Goal: Transaction & Acquisition: Purchase product/service

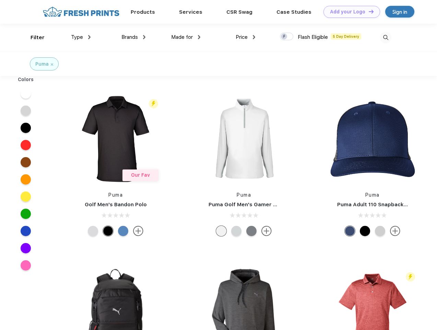
click at [349, 12] on link "Add your Logo Design Tool" at bounding box center [352, 12] width 57 height 12
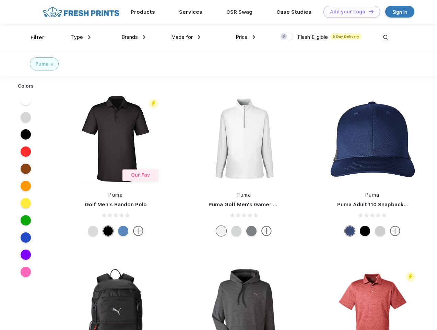
click at [0, 0] on div "Design Tool" at bounding box center [0, 0] width 0 height 0
click at [368, 11] on link "Add your Logo Design Tool" at bounding box center [352, 12] width 57 height 12
click at [33, 37] on div "Filter" at bounding box center [38, 38] width 14 height 8
click at [81, 37] on span "Type" at bounding box center [77, 37] width 12 height 6
click at [134, 37] on span "Brands" at bounding box center [130, 37] width 16 height 6
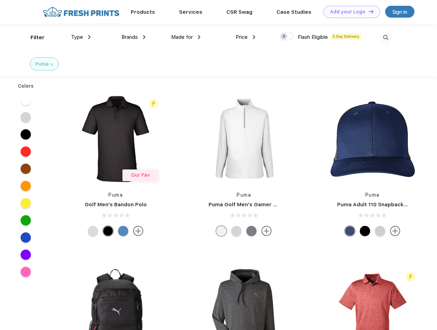
click at [186, 37] on span "Made for" at bounding box center [182, 37] width 22 height 6
click at [246, 37] on span "Price" at bounding box center [242, 37] width 12 height 6
click at [287, 37] on div at bounding box center [286, 37] width 13 height 8
click at [285, 37] on input "checkbox" at bounding box center [282, 34] width 4 height 4
click at [386, 37] on img at bounding box center [385, 37] width 11 height 11
